Goal: Task Accomplishment & Management: Manage account settings

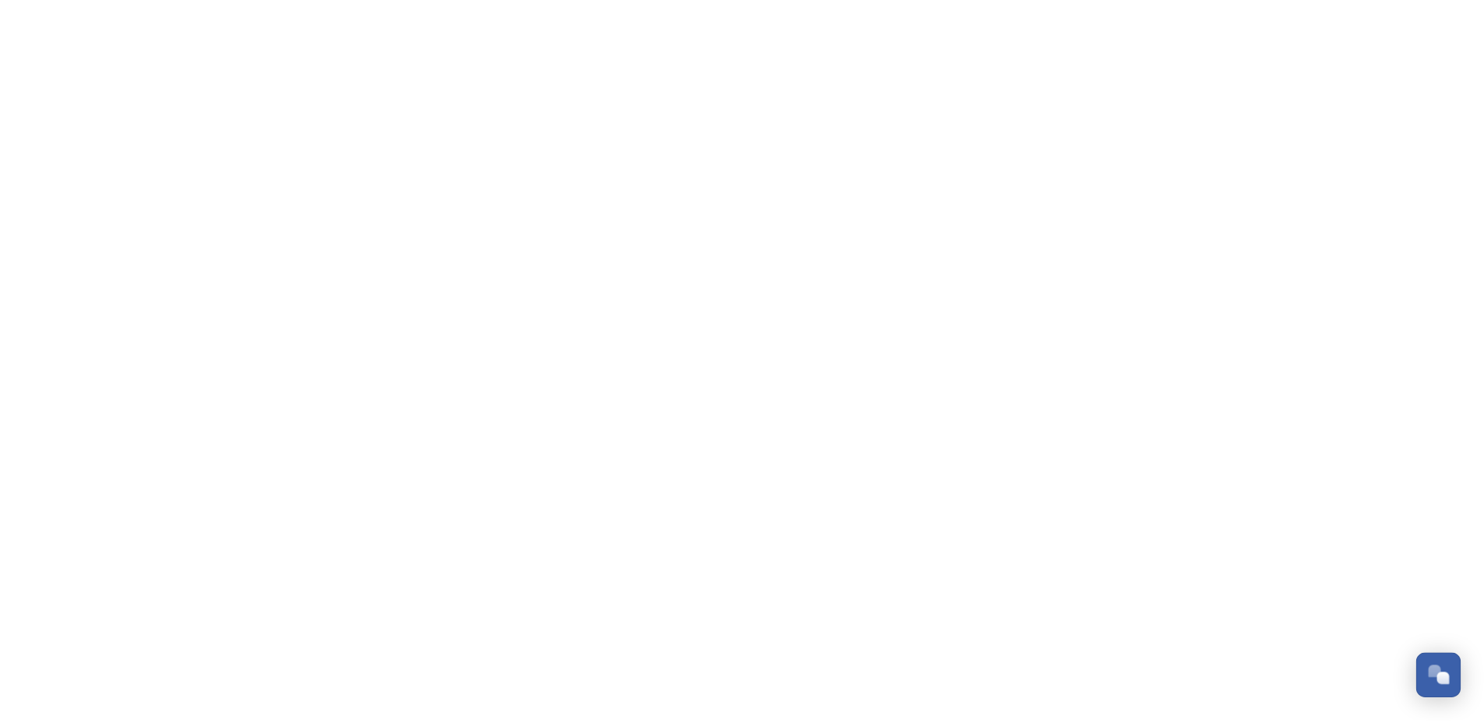
scroll to position [2363, 0]
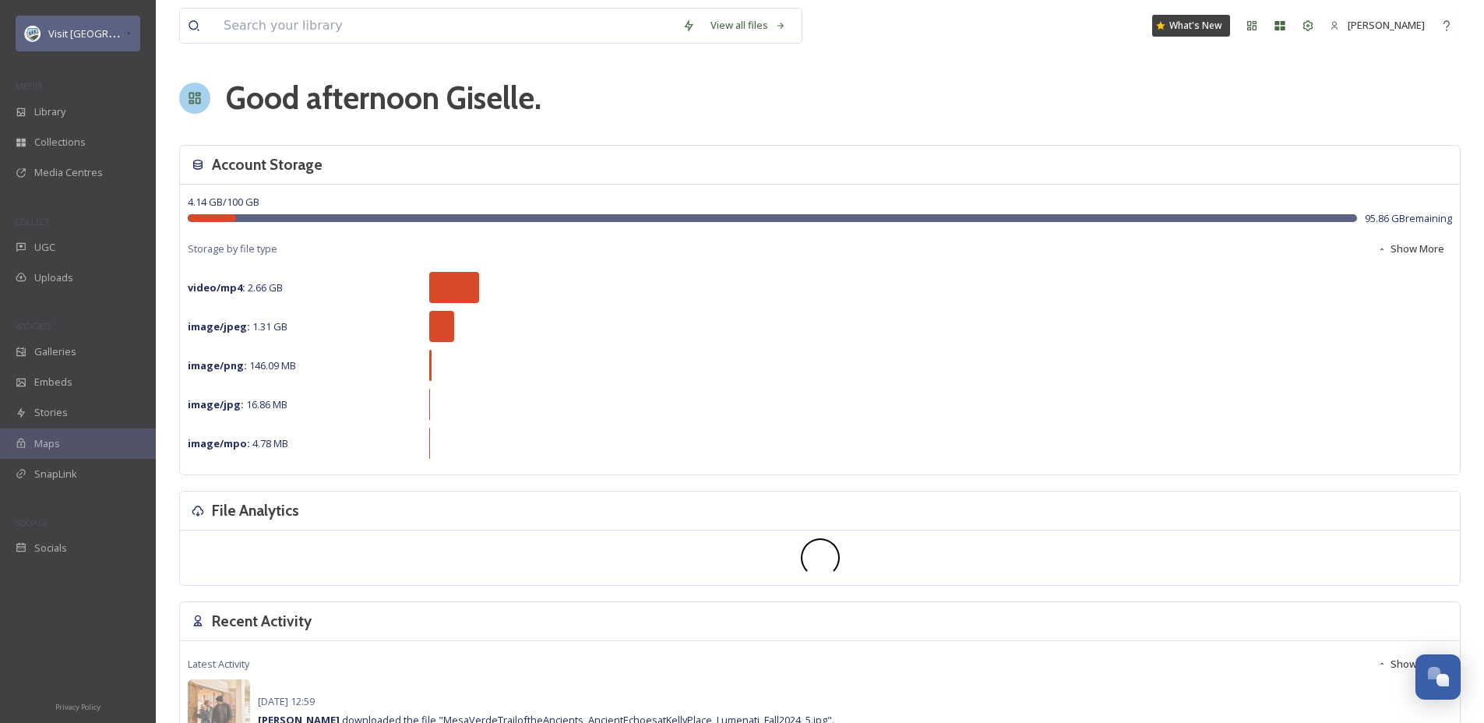
click at [103, 26] on div "Visit [GEOGRAPHIC_DATA] Parks" at bounding box center [86, 33] width 77 height 19
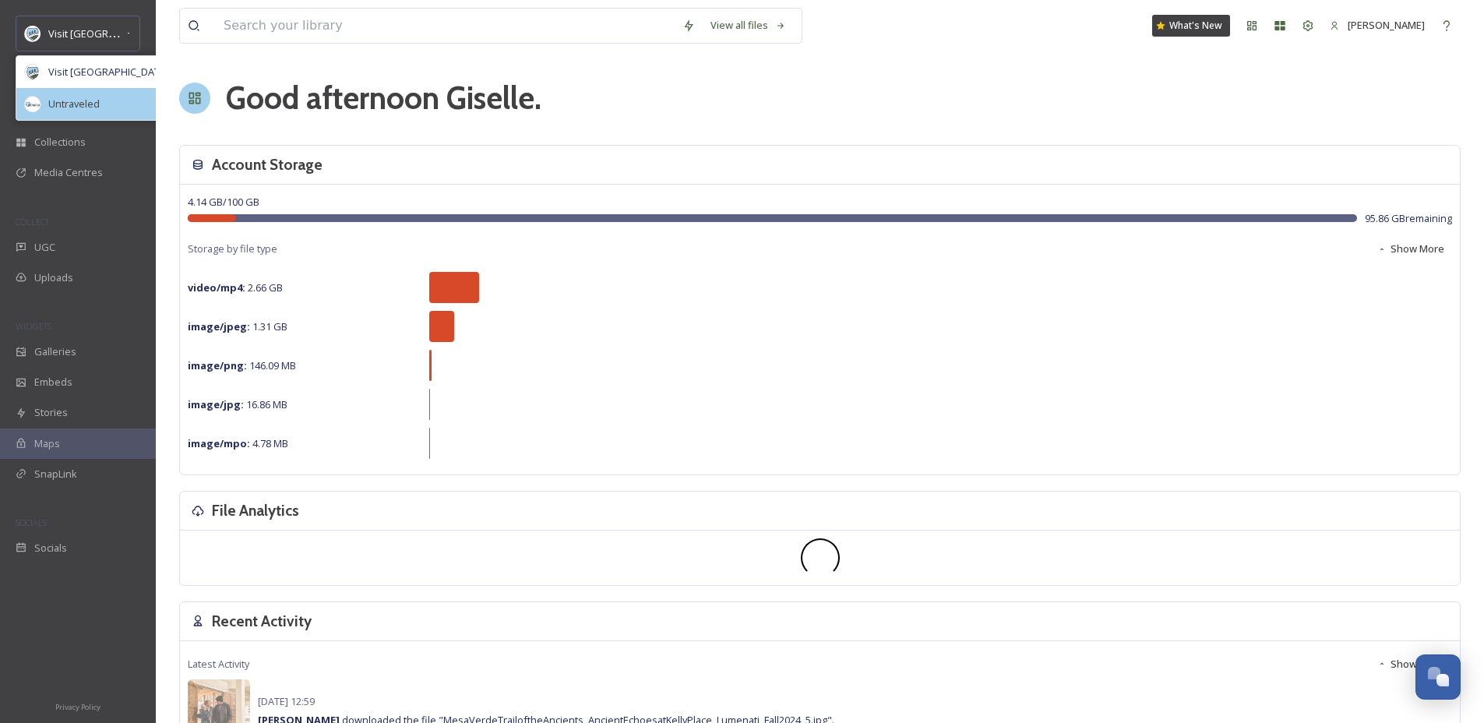
click at [92, 107] on span "Untraveled" at bounding box center [73, 104] width 51 height 15
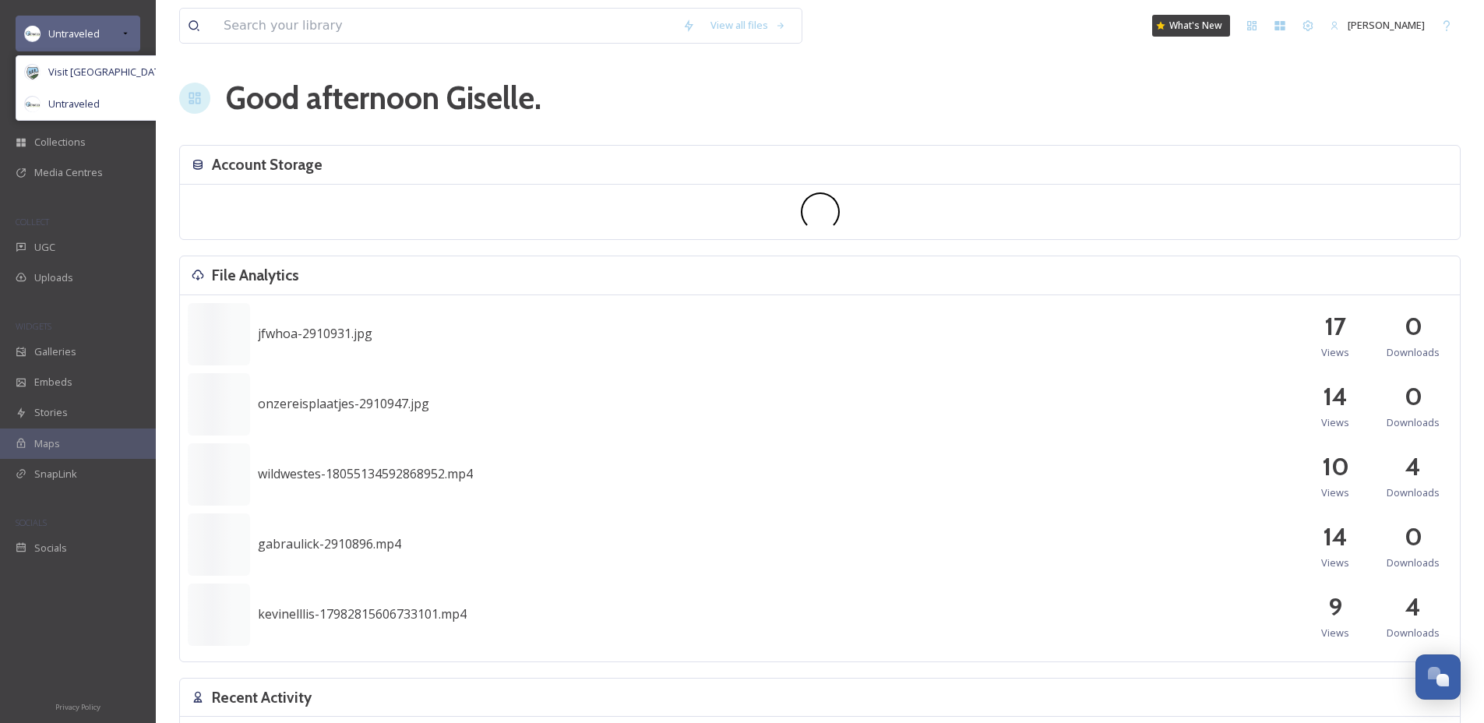
click at [119, 37] on icon at bounding box center [125, 33] width 12 height 12
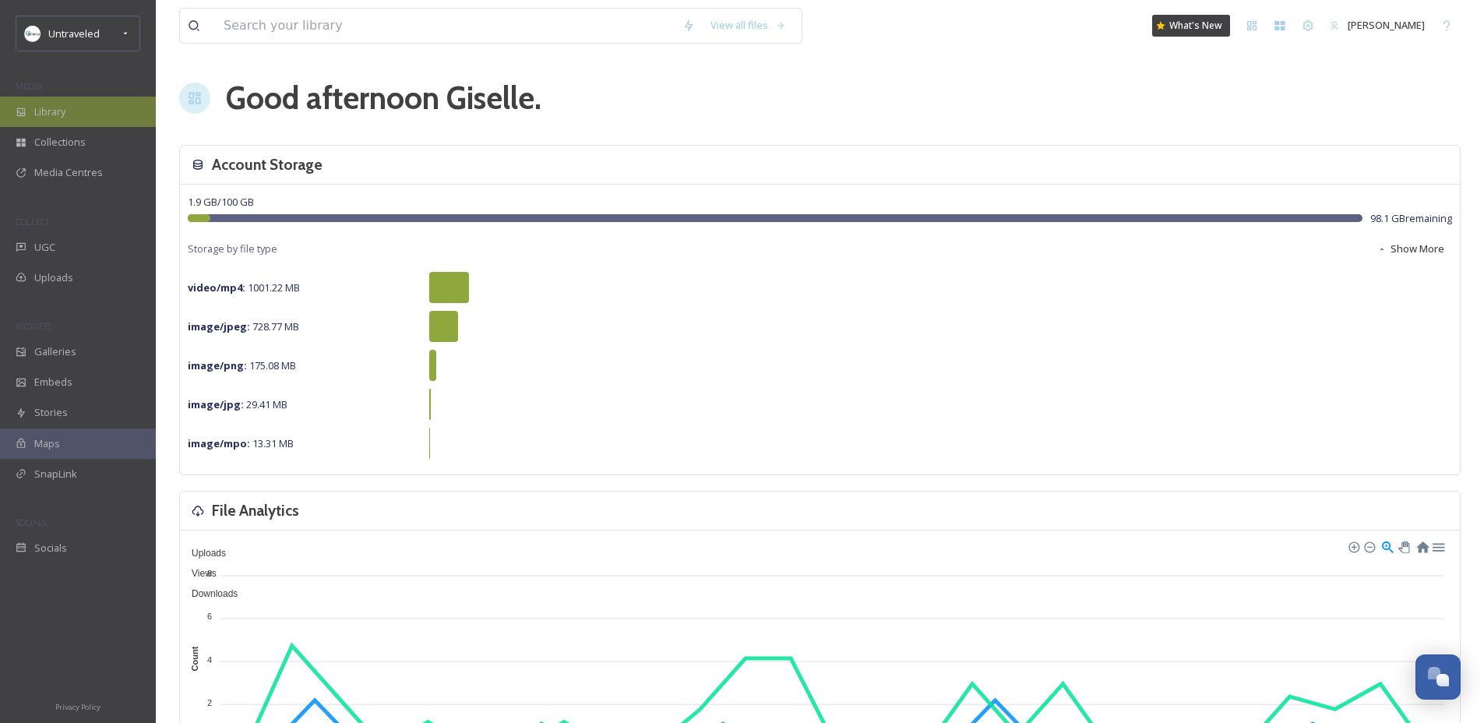
click at [63, 99] on div "Library" at bounding box center [78, 112] width 156 height 30
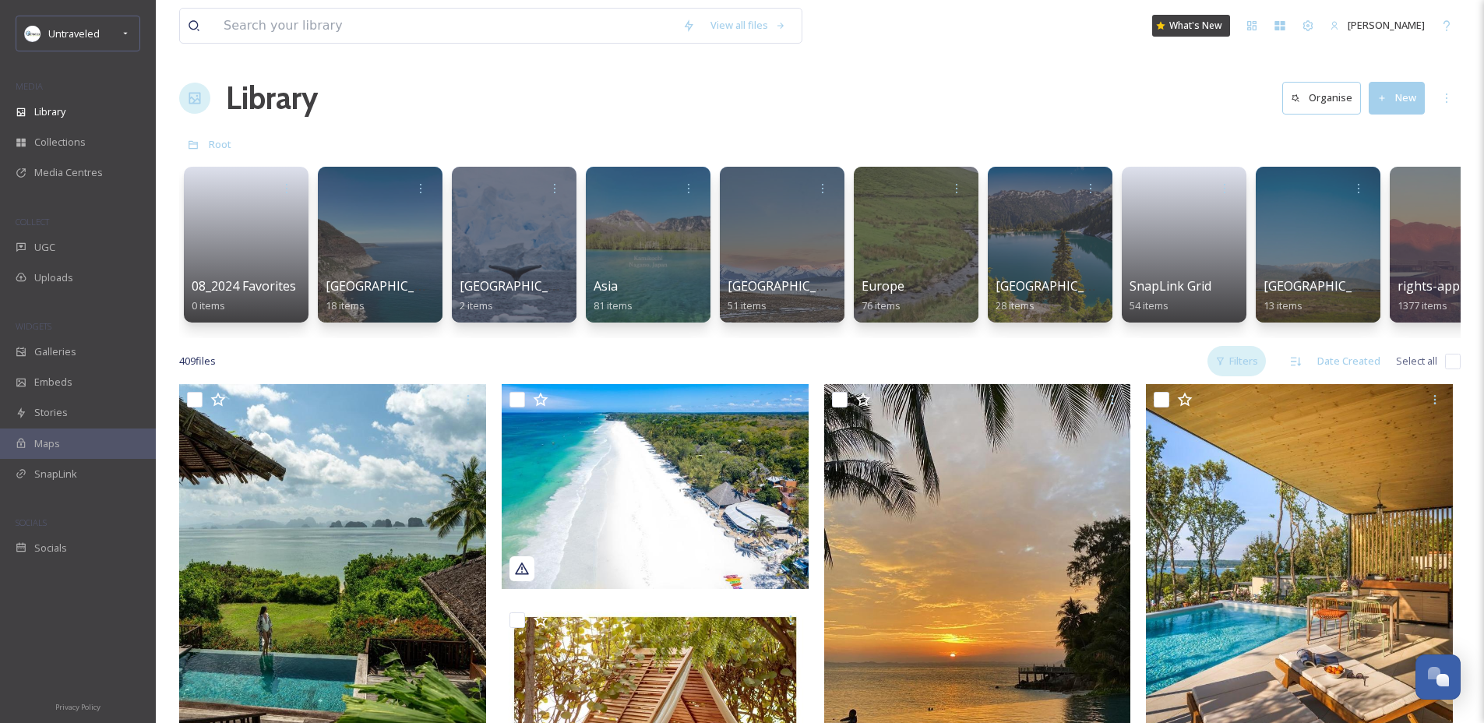
click at [1234, 373] on div "Filters" at bounding box center [1236, 361] width 58 height 30
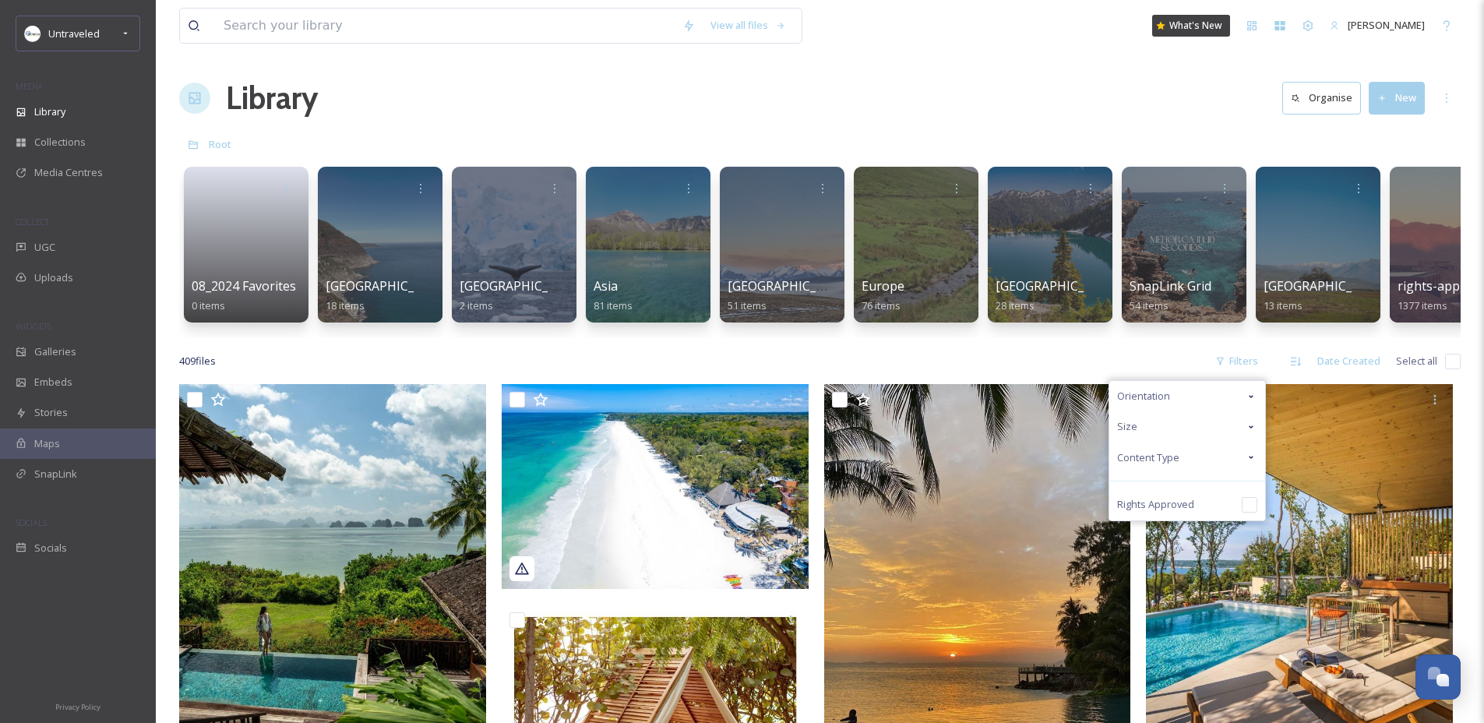
click at [1208, 511] on div "Rights Approved" at bounding box center [1187, 504] width 156 height 31
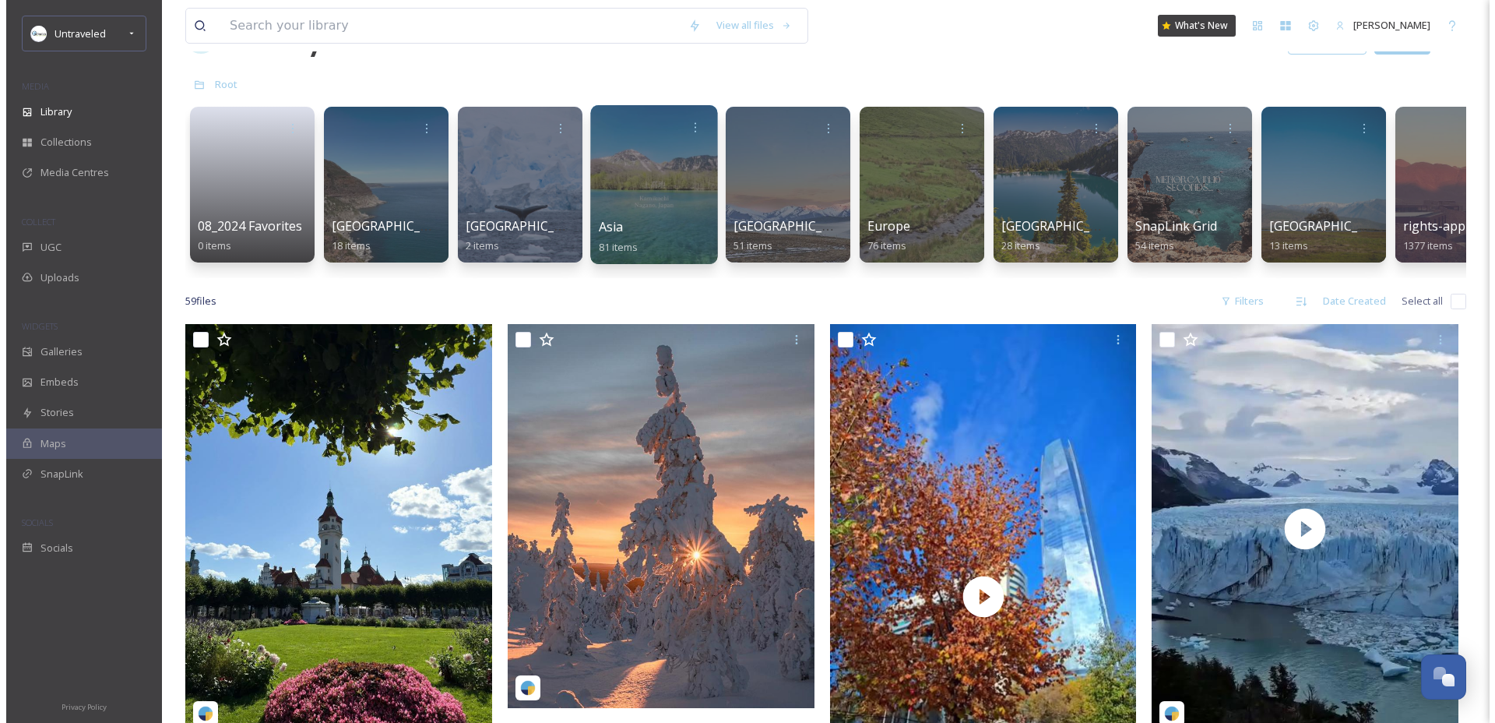
scroll to position [255, 0]
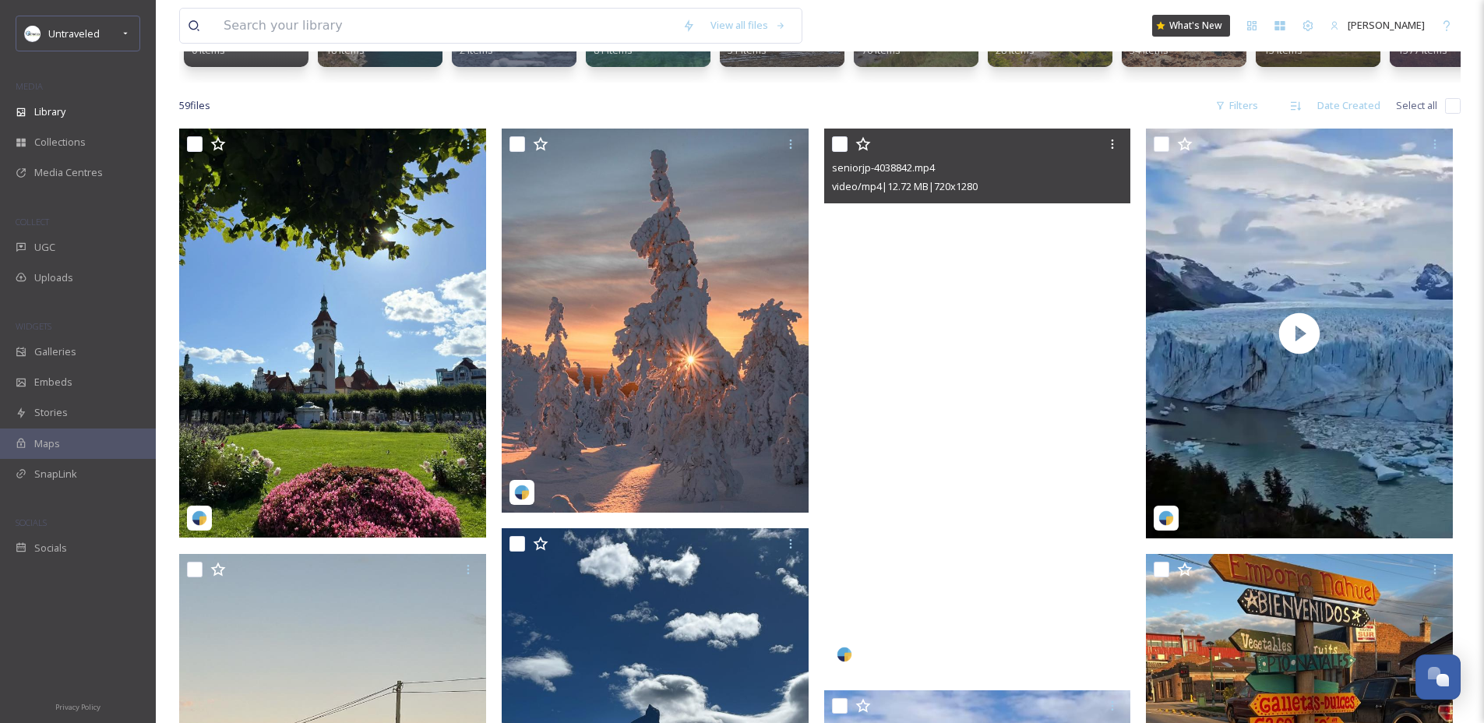
click at [970, 412] on video "seniorjp-4038842.mp4" at bounding box center [977, 400] width 307 height 545
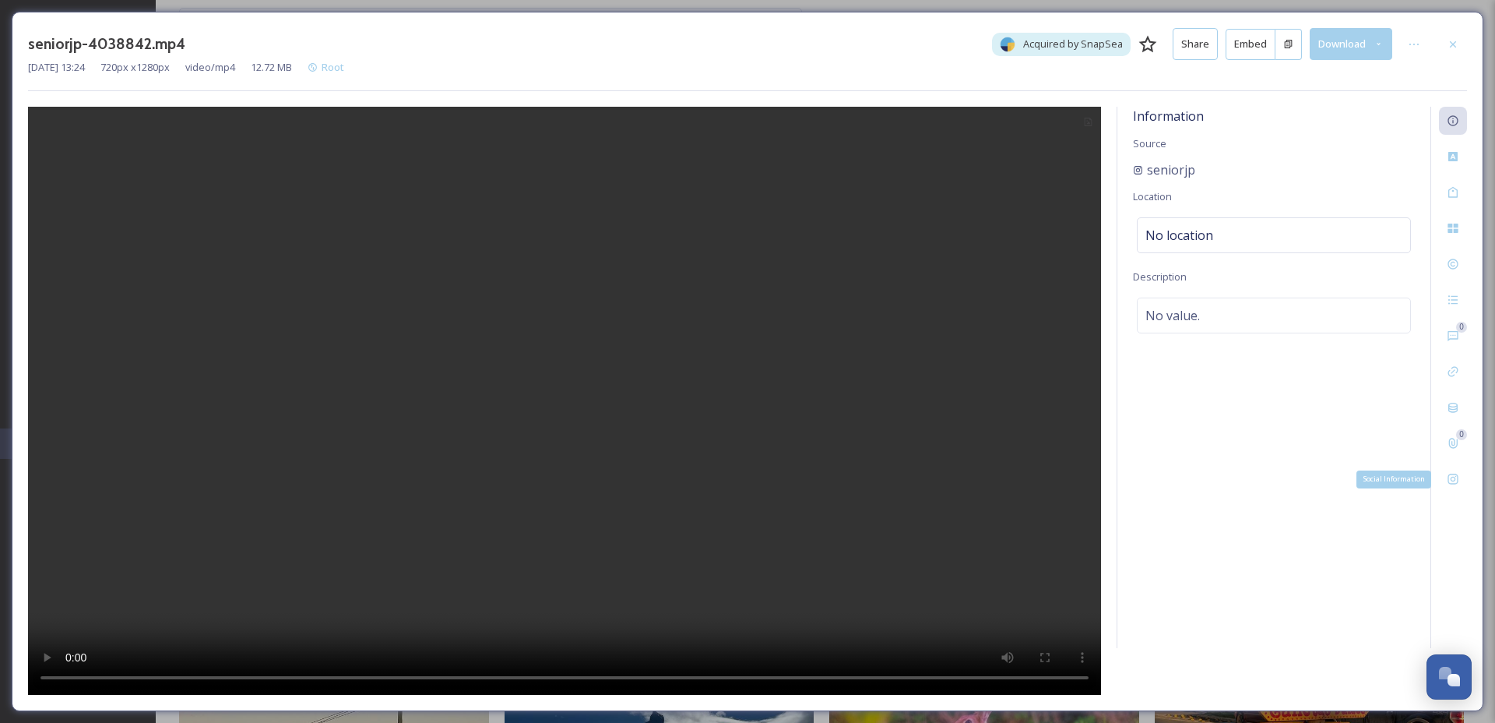
click at [1464, 473] on div "Social Information" at bounding box center [1453, 479] width 28 height 28
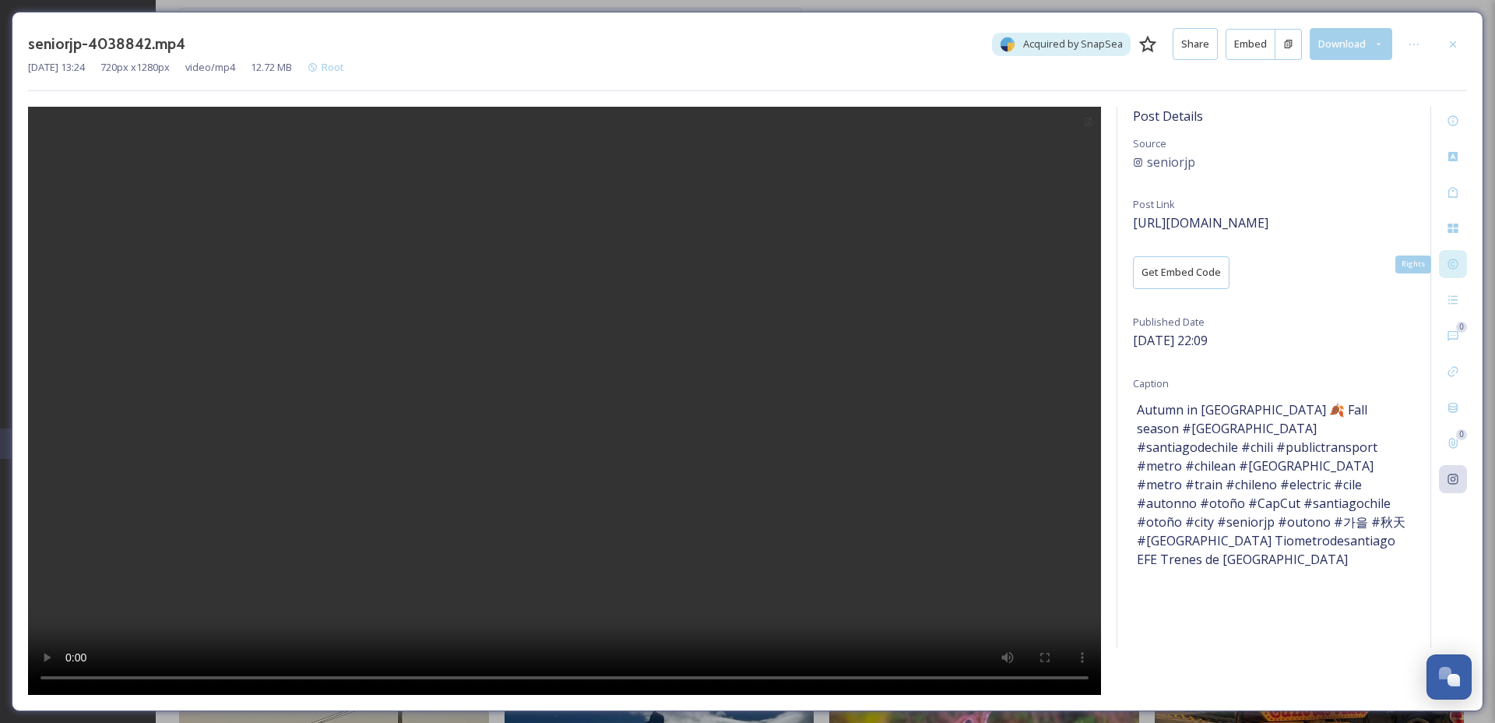
click at [1454, 255] on div "Rights" at bounding box center [1453, 264] width 28 height 28
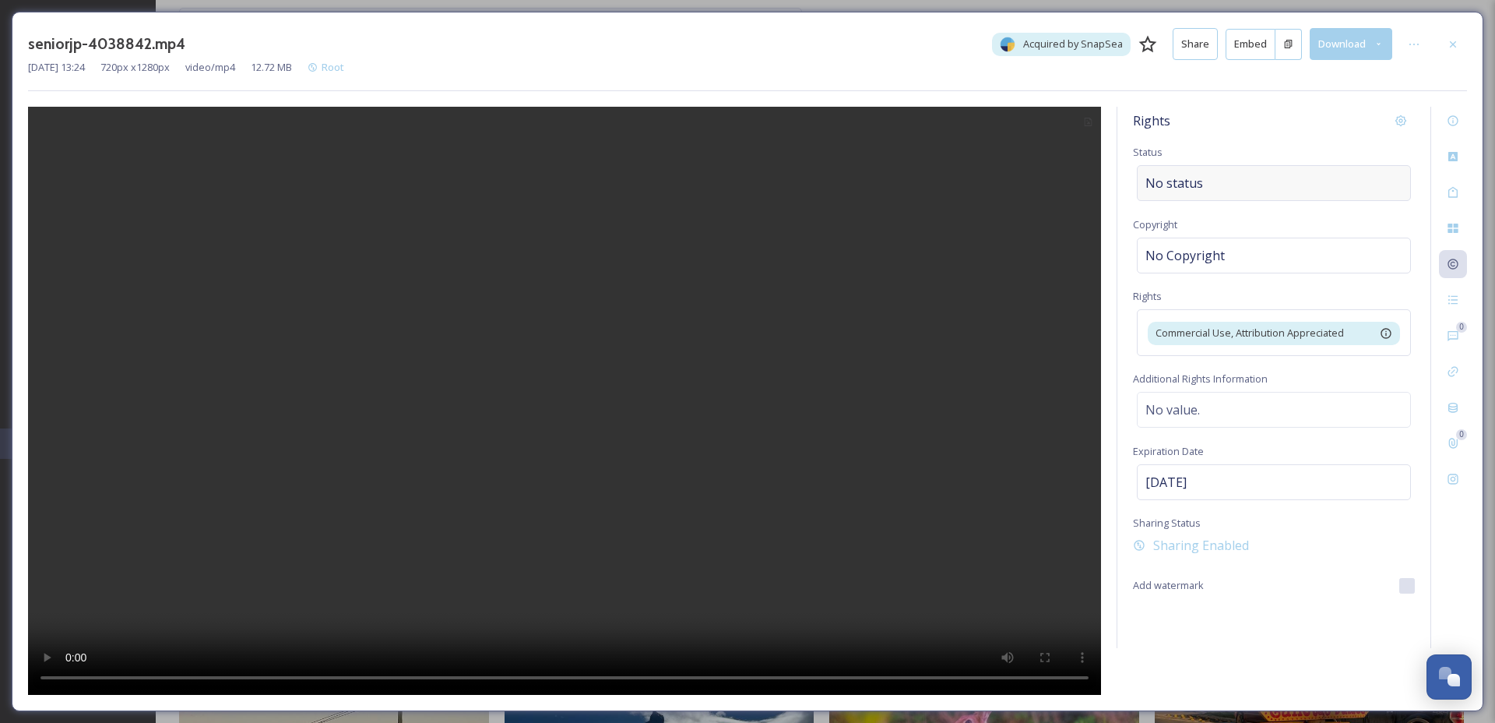
click at [1231, 174] on div "No status" at bounding box center [1274, 183] width 274 height 36
click at [1231, 174] on input at bounding box center [1223, 183] width 171 height 34
type input "s"
click at [1233, 216] on div "Shared to Social" at bounding box center [1274, 220] width 271 height 30
click at [1421, 42] on div at bounding box center [1414, 44] width 28 height 28
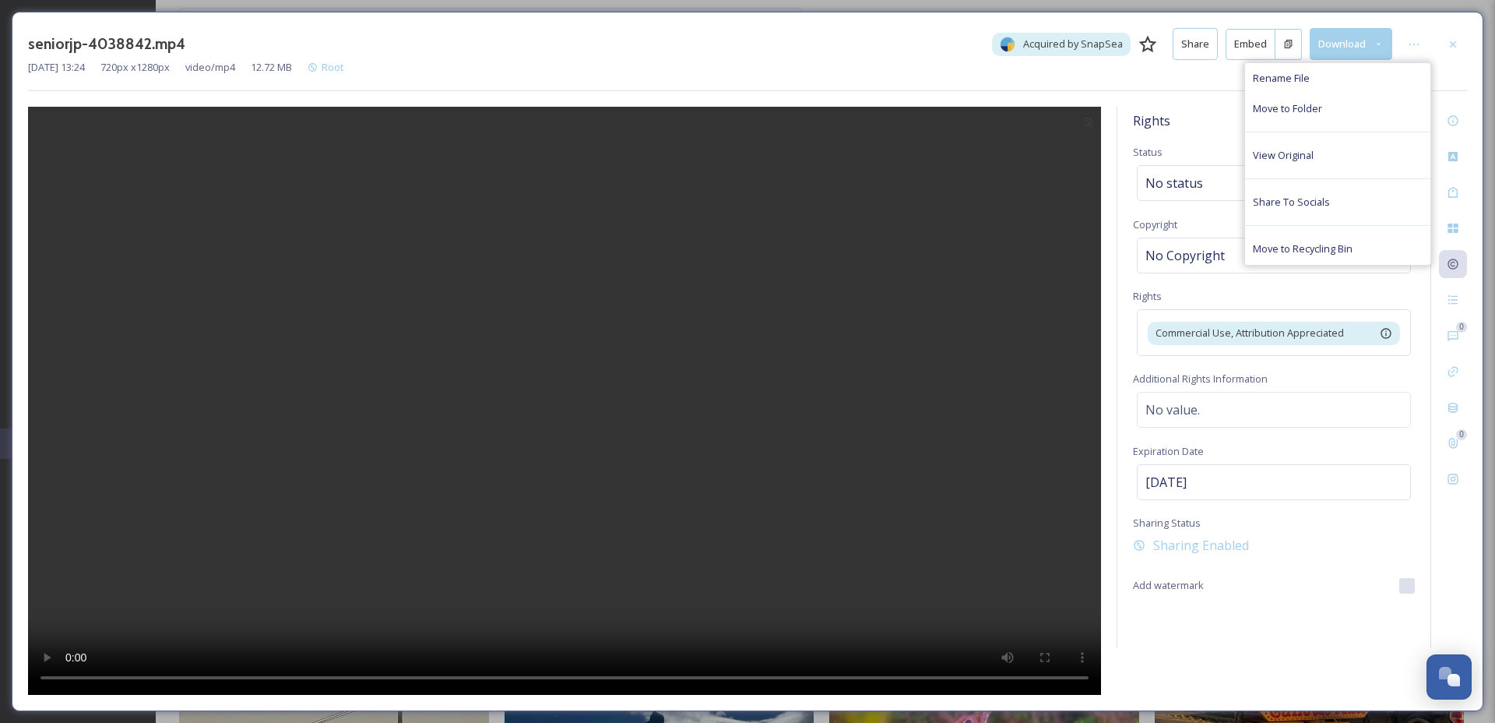
click at [1339, 127] on div "Rename File Move to Folder View Original Share To Socials Move to Recycling Bin" at bounding box center [1337, 163] width 187 height 203
click at [1336, 115] on div "Move to Folder" at bounding box center [1337, 108] width 185 height 30
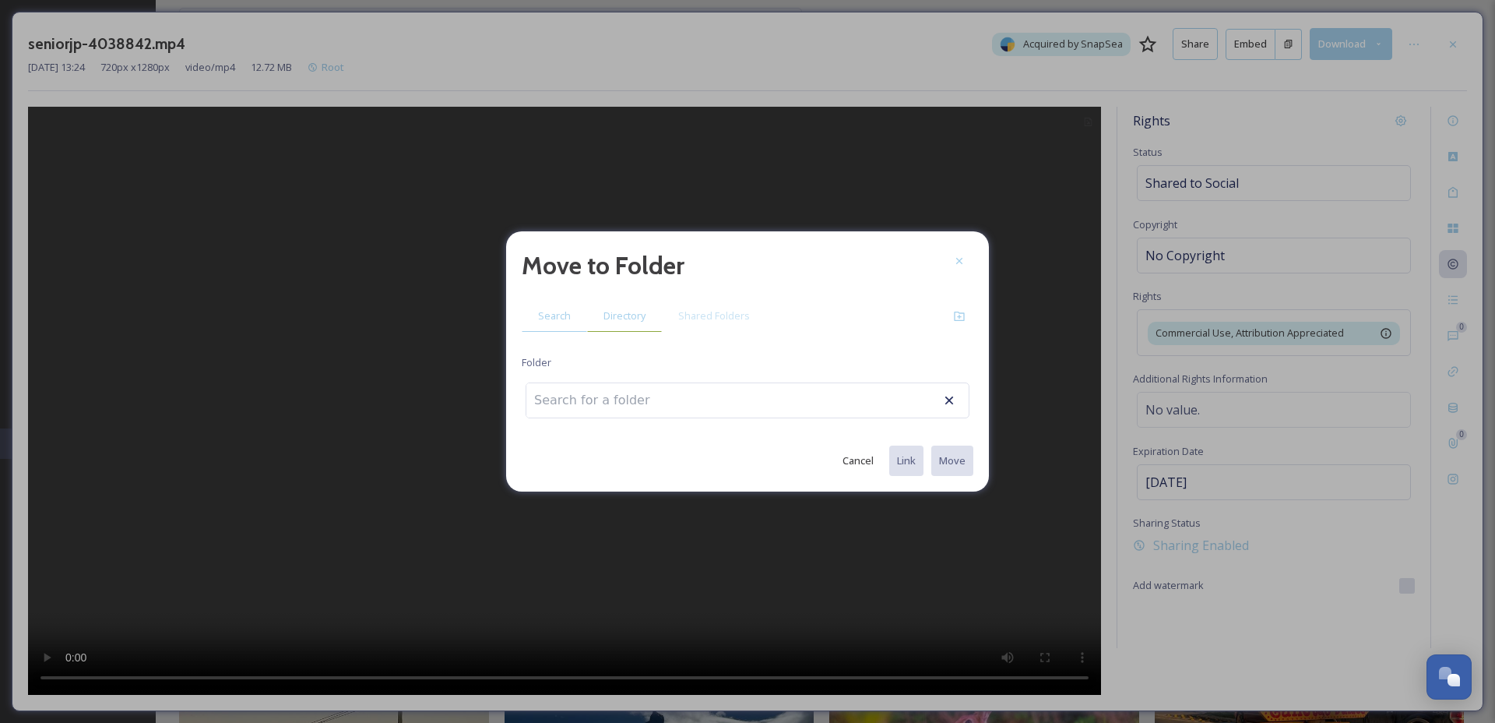
click at [641, 304] on div "Directory" at bounding box center [624, 316] width 75 height 32
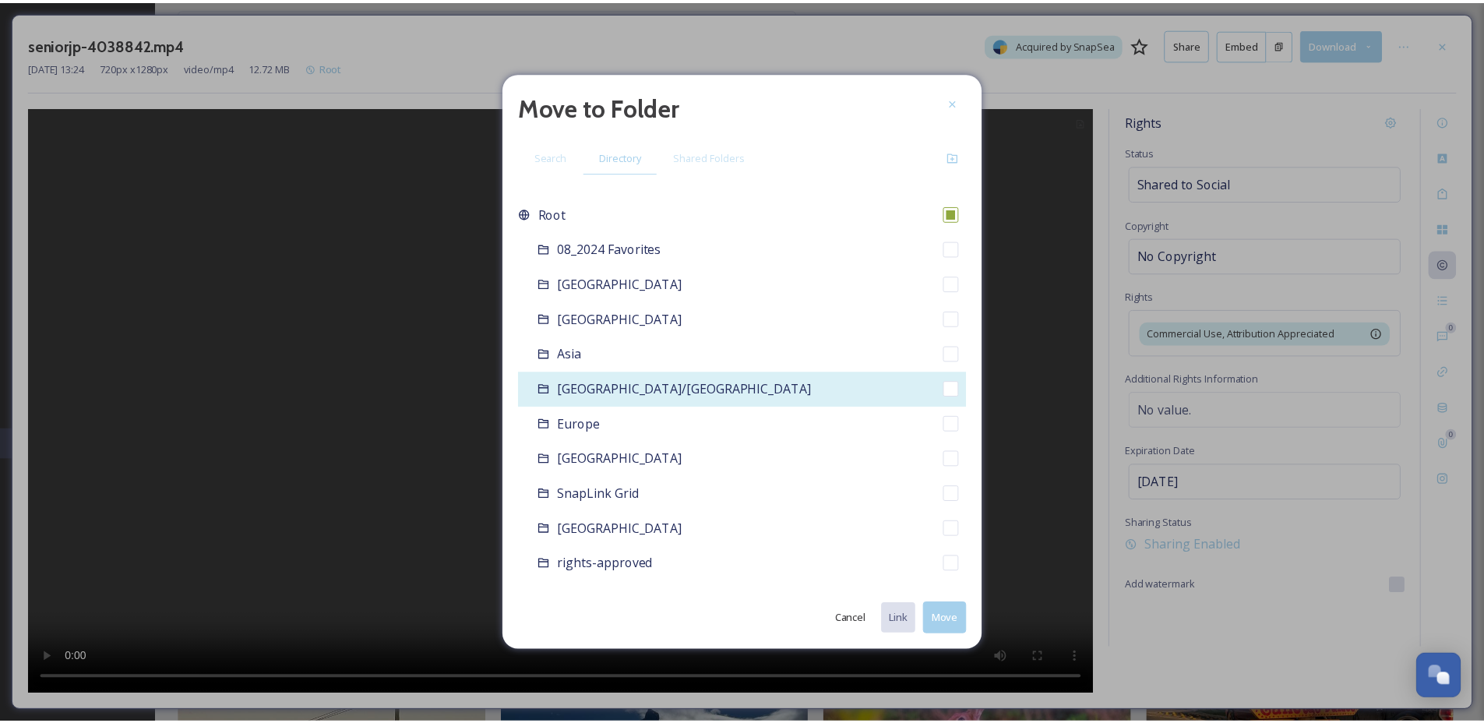
scroll to position [26, 0]
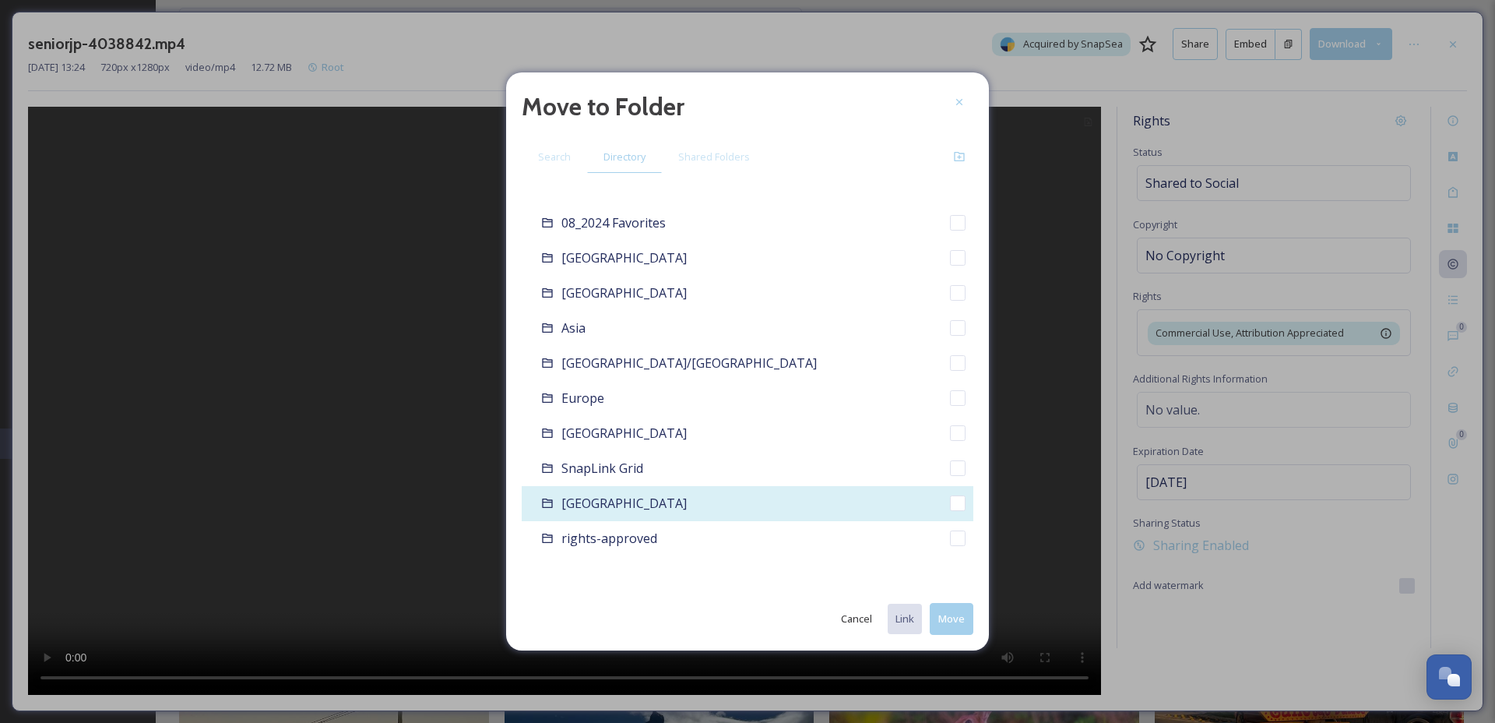
click at [708, 498] on div "[GEOGRAPHIC_DATA]" at bounding box center [748, 503] width 452 height 35
checkbox input "false"
checkbox input "true"
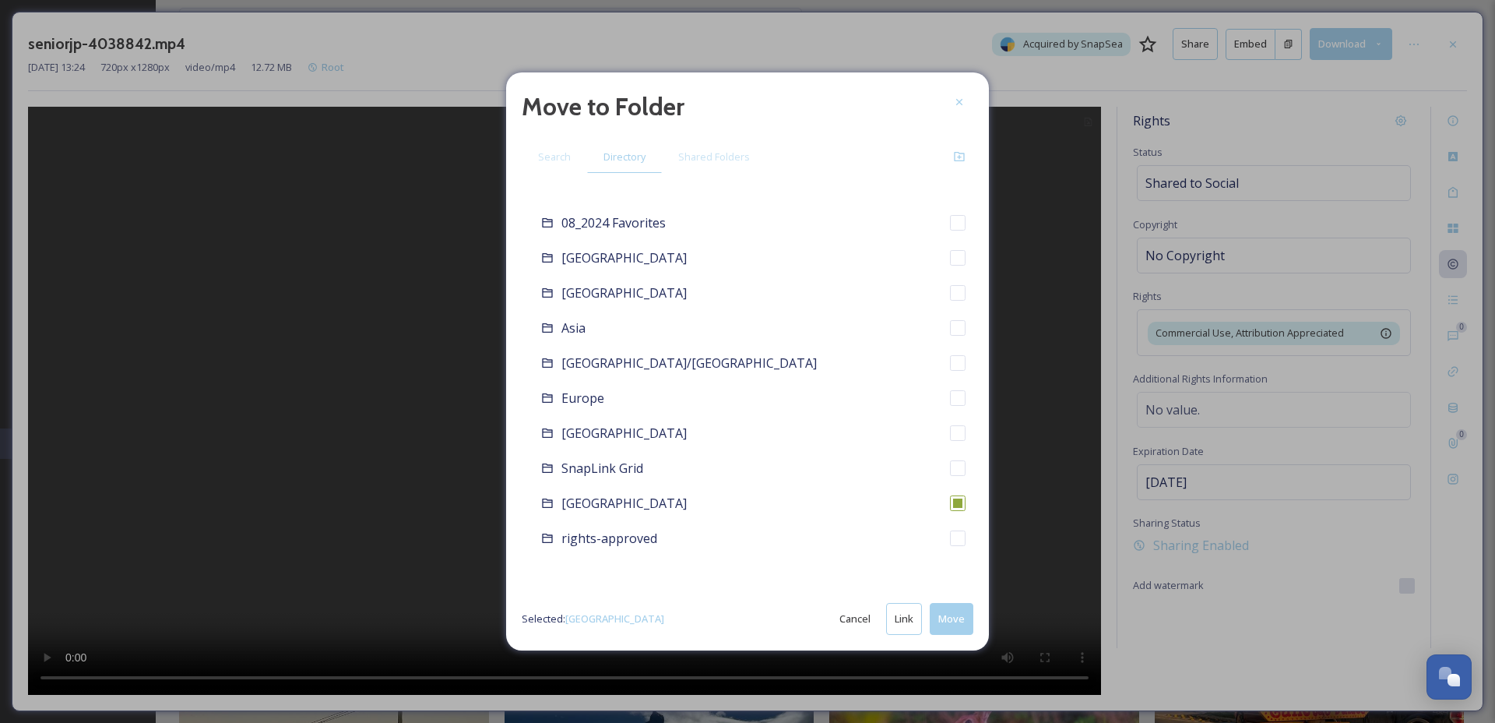
click at [966, 619] on button "Move" at bounding box center [952, 619] width 44 height 32
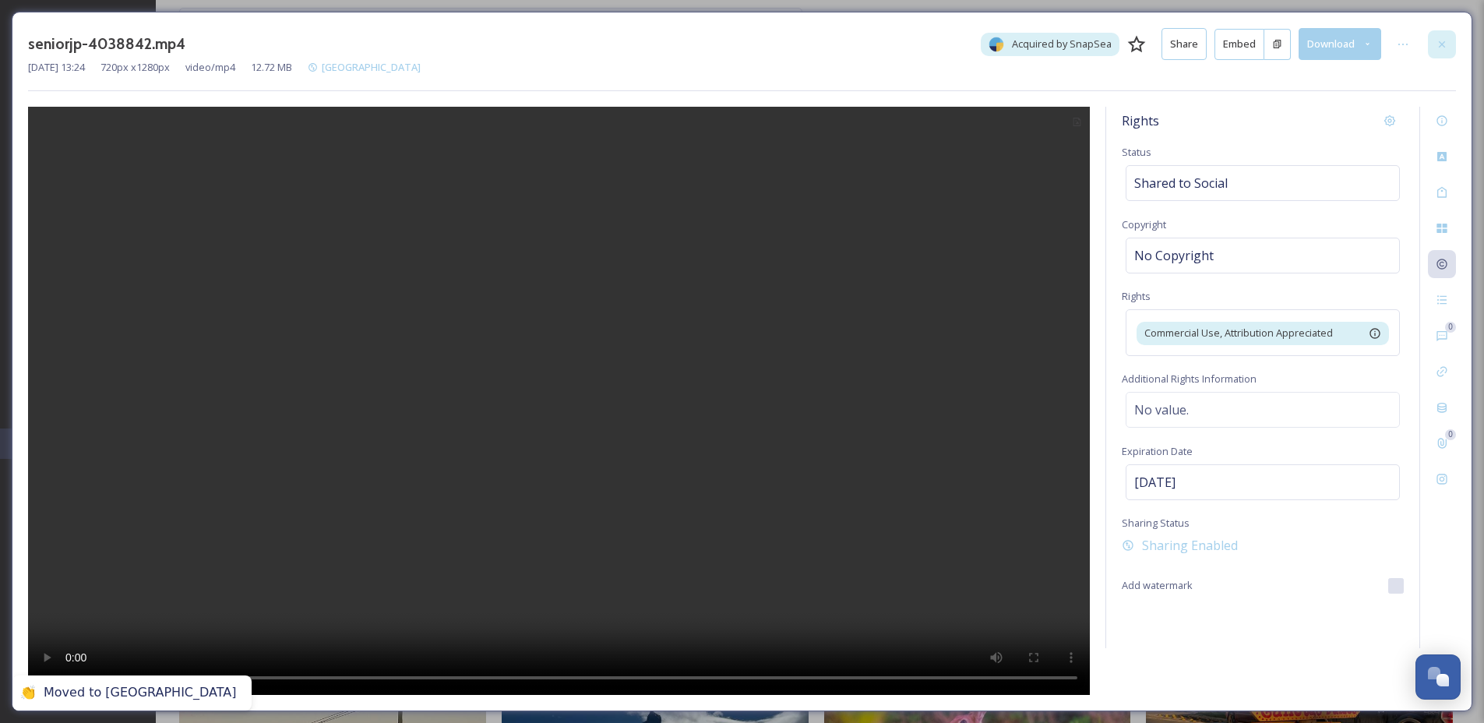
click at [1427, 39] on div at bounding box center [1441, 44] width 28 height 28
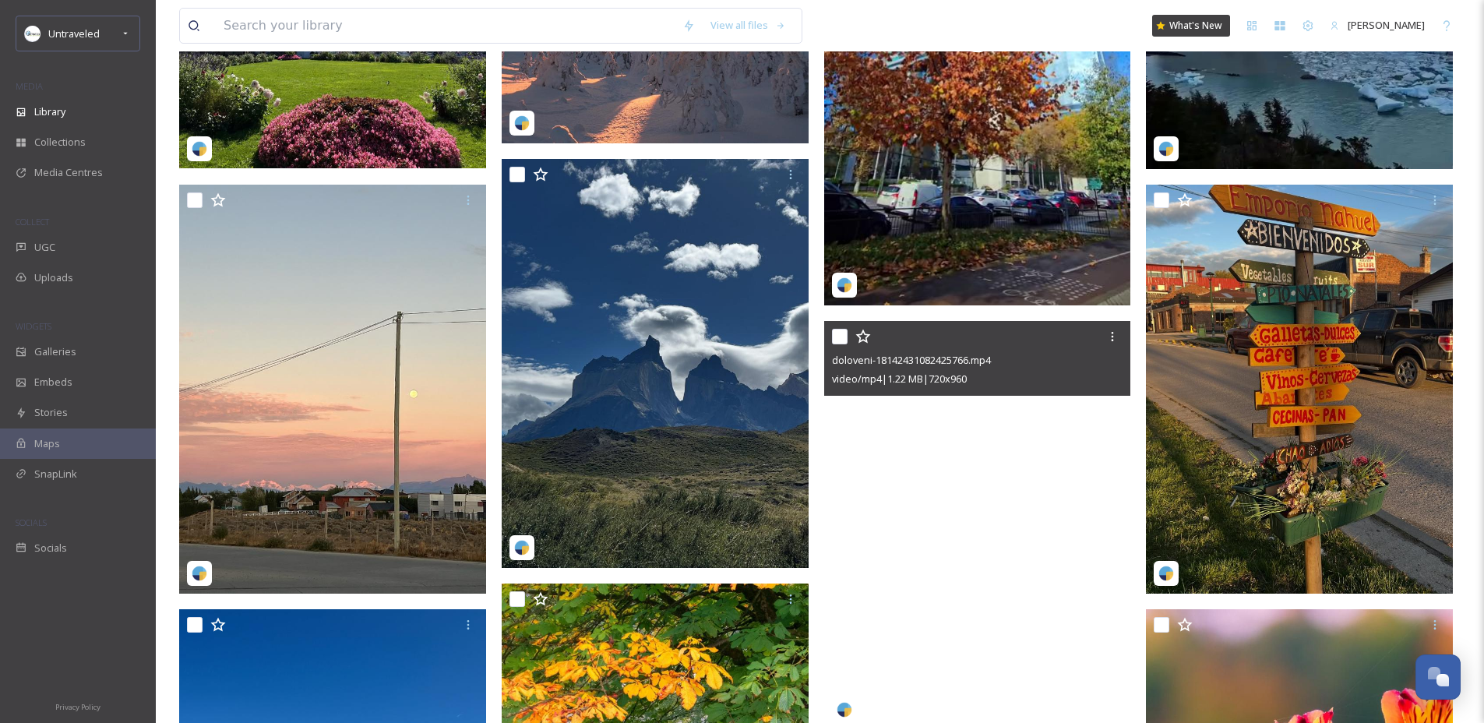
scroll to position [611, 0]
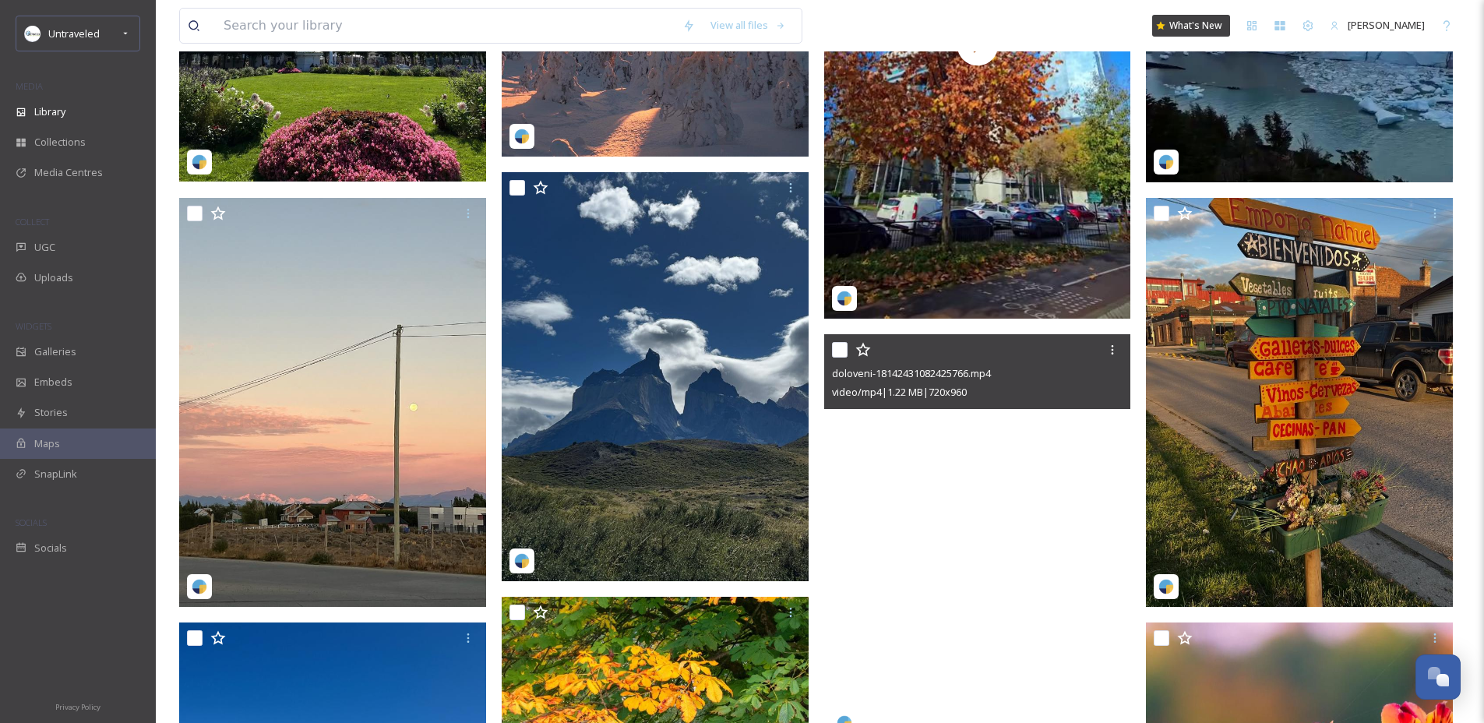
click at [917, 421] on video "doloveni-18142431082425766.mp4" at bounding box center [977, 538] width 307 height 409
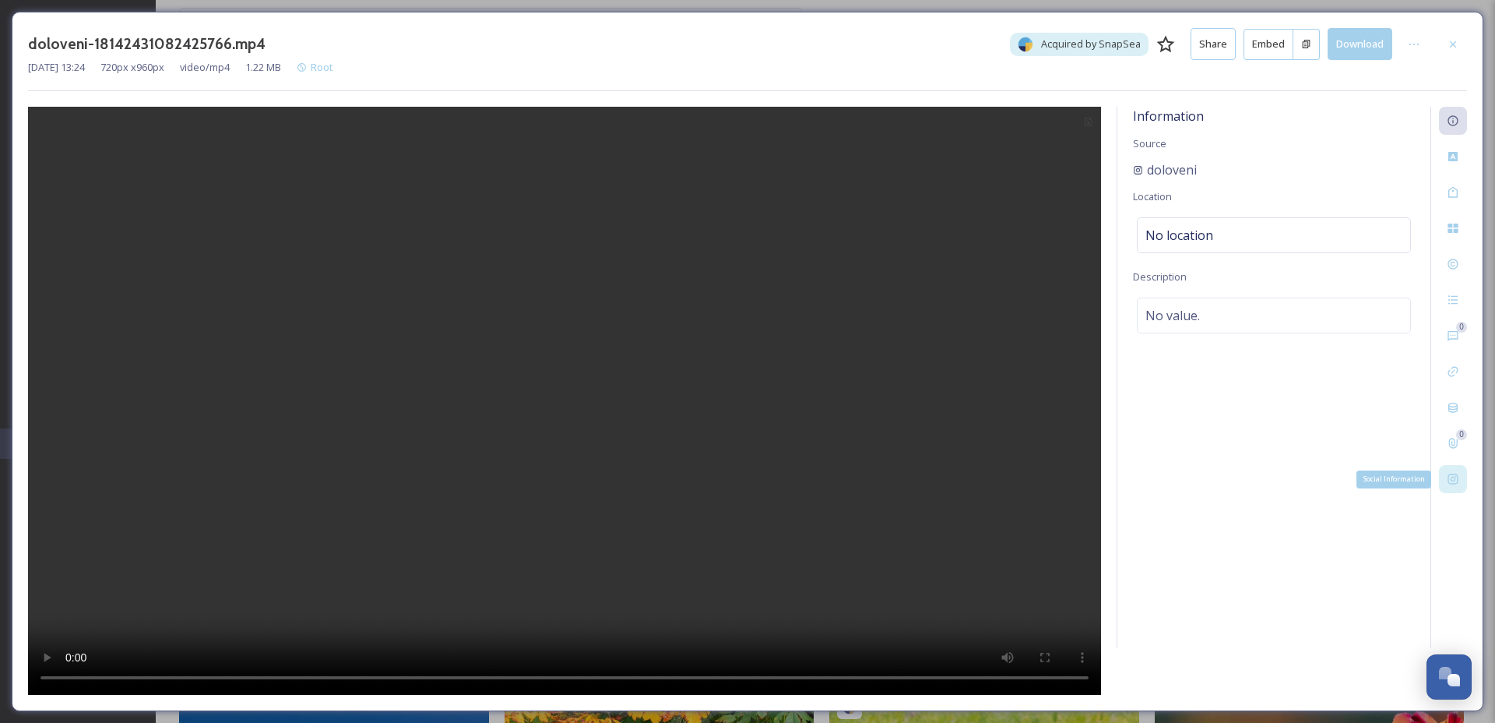
click at [1448, 479] on icon at bounding box center [1453, 479] width 12 height 12
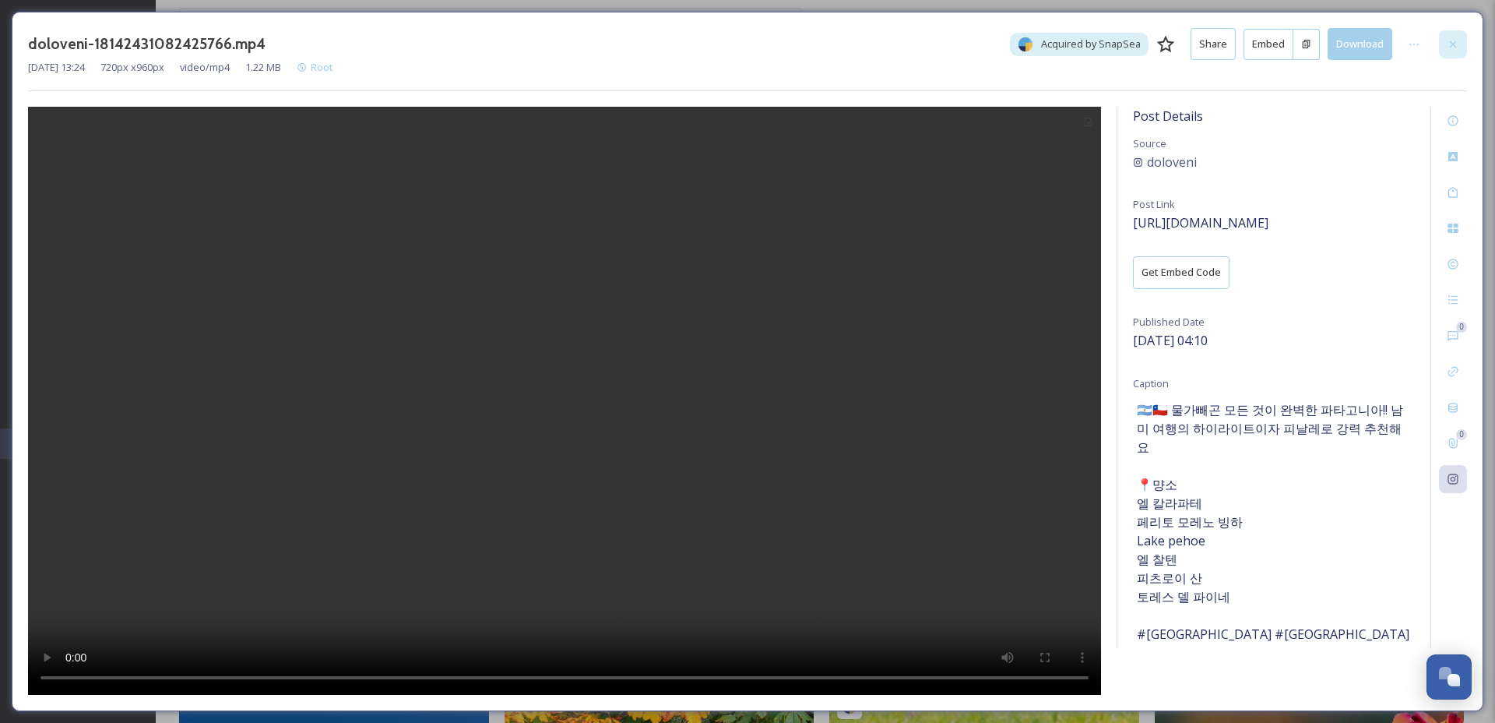
click at [1451, 40] on icon at bounding box center [1453, 44] width 12 height 12
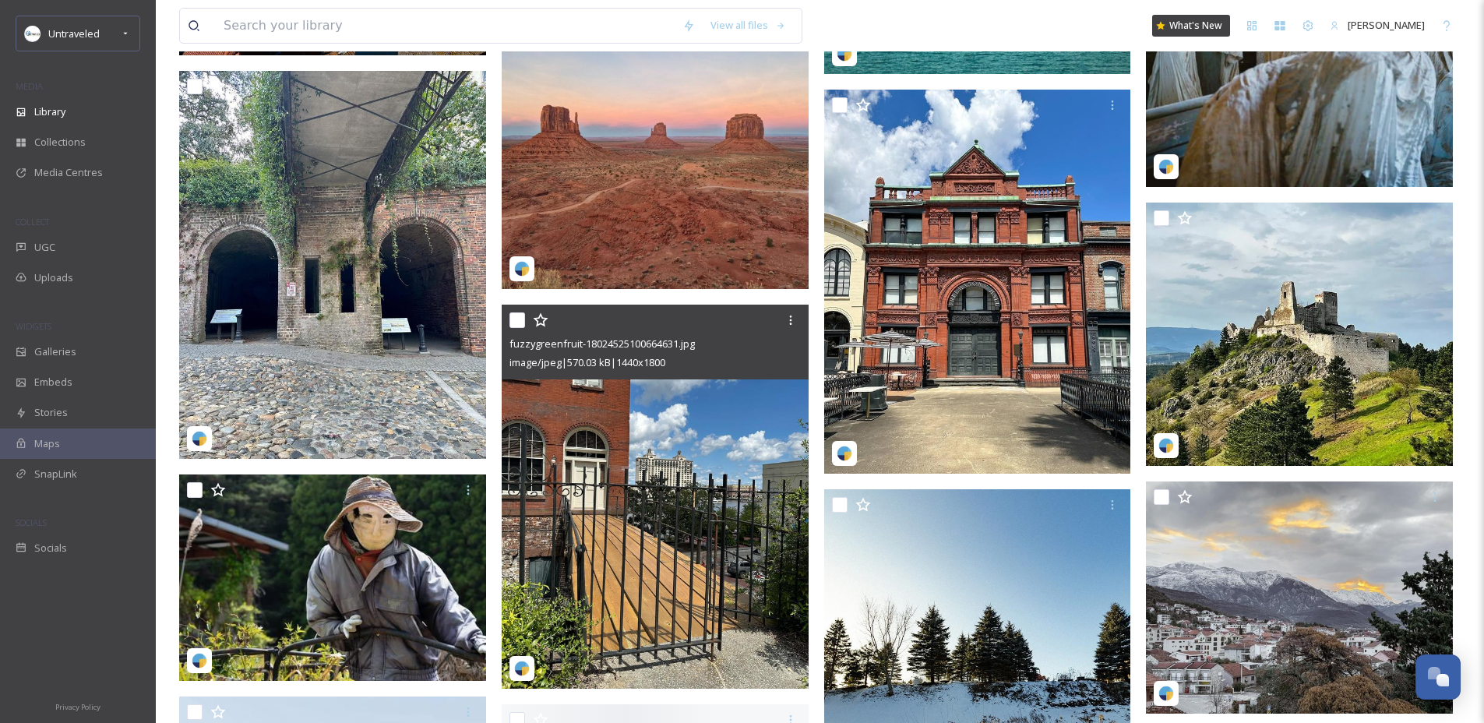
scroll to position [5230, 0]
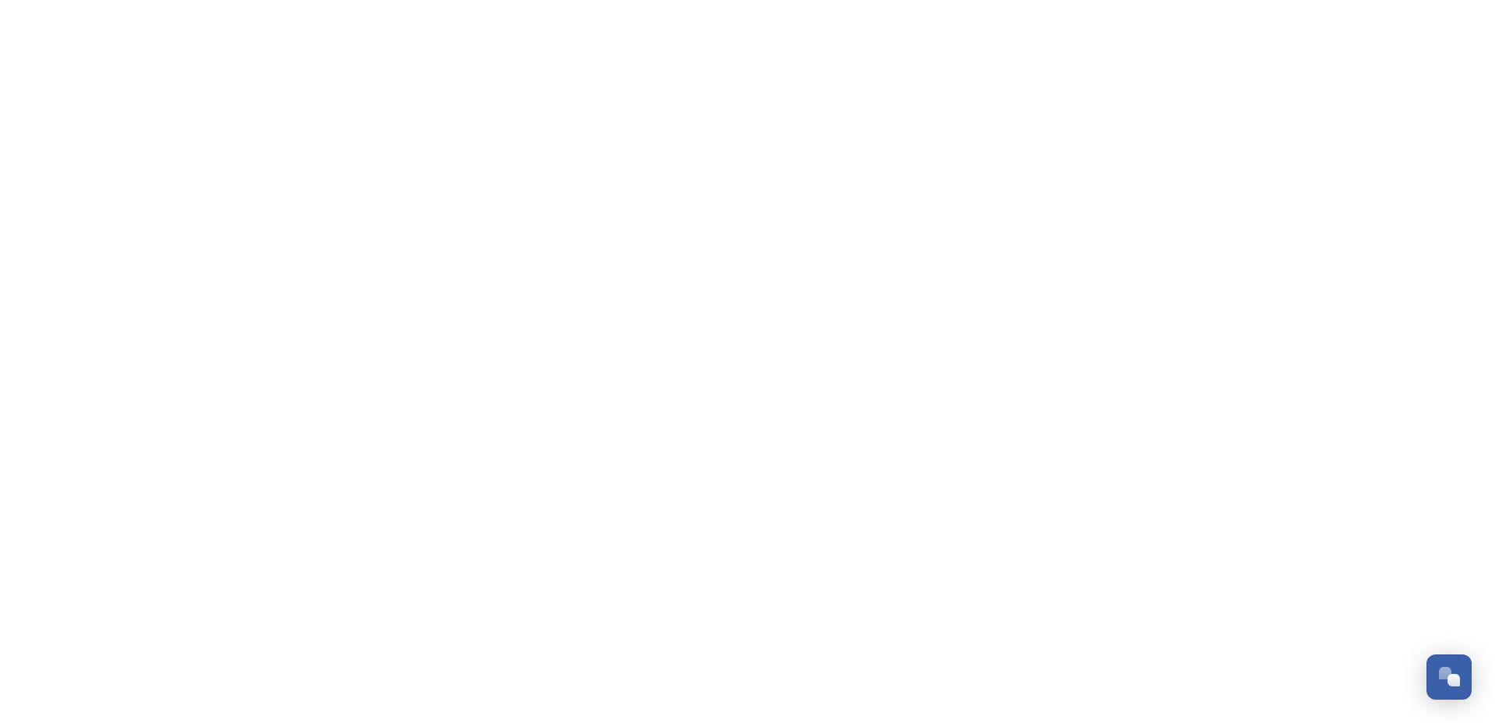
scroll to position [2363, 0]
